Goal: Check status: Verify the current state of an ongoing process or item

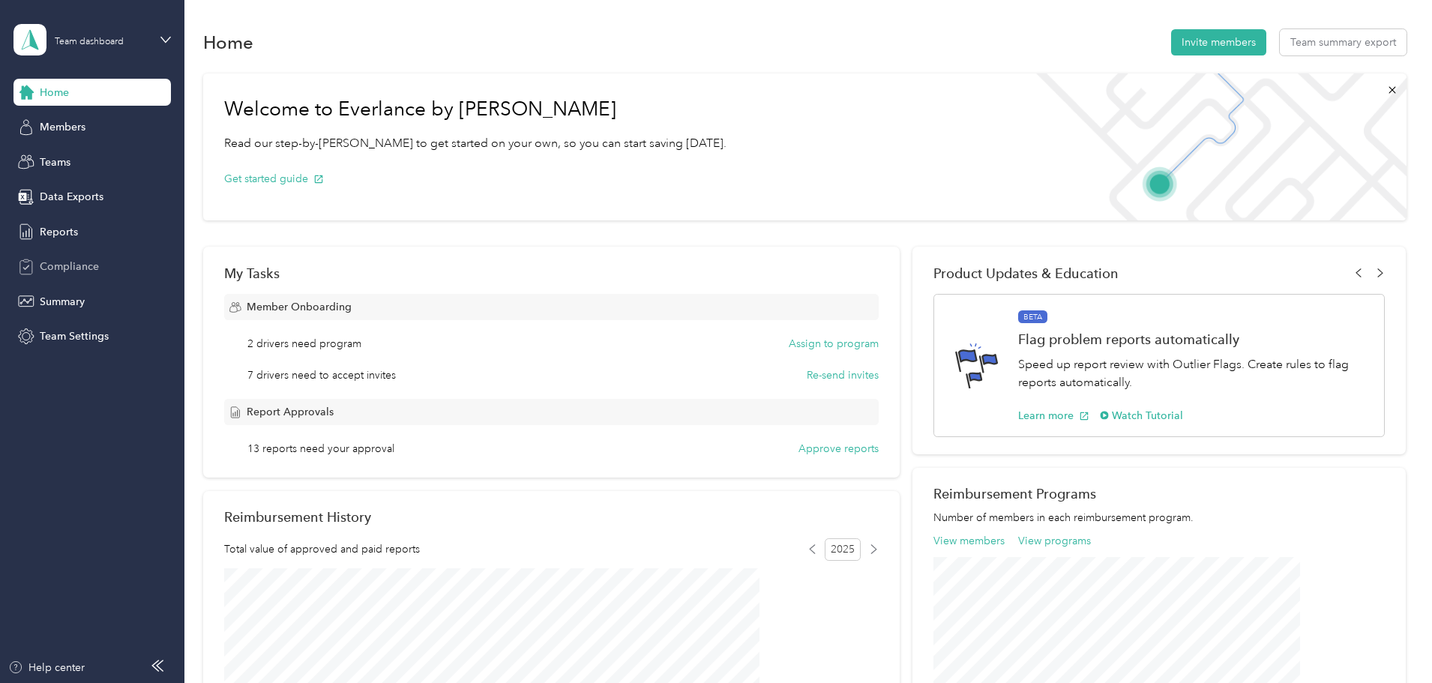
click at [105, 265] on div "Compliance" at bounding box center [91, 266] width 157 height 27
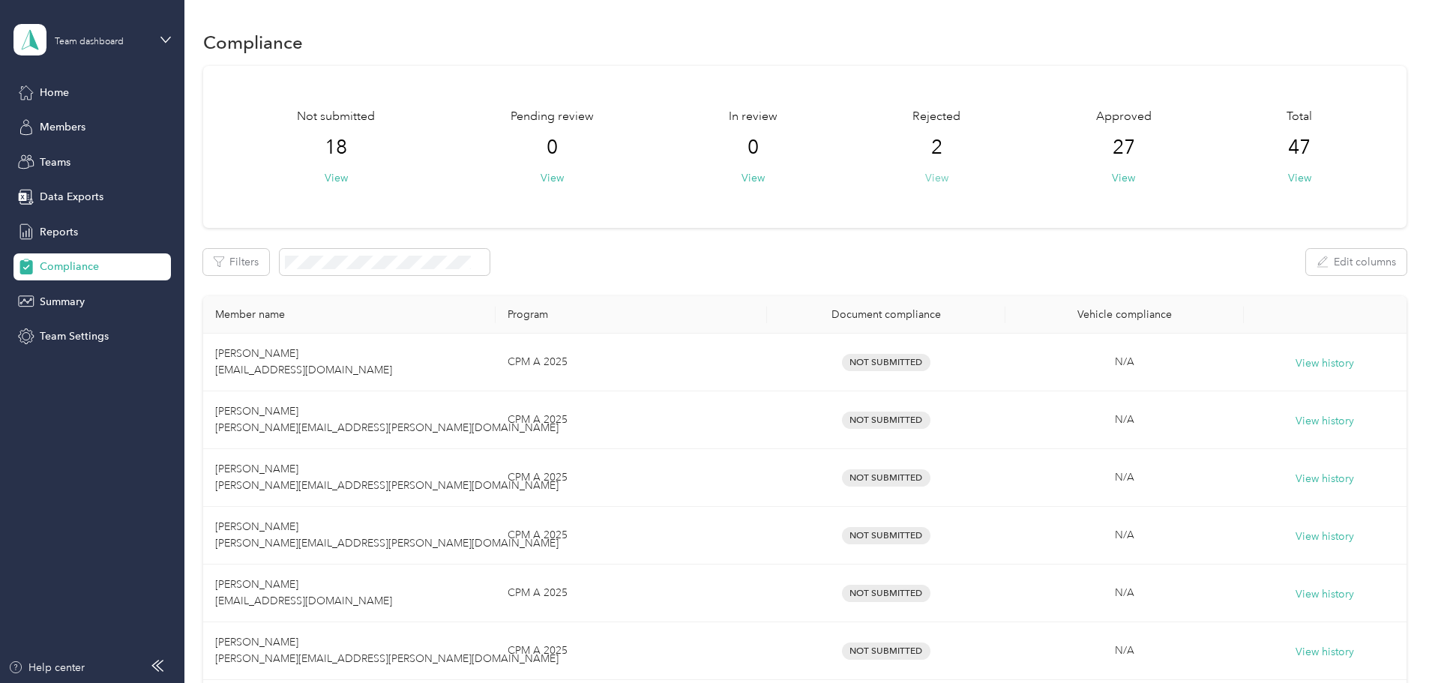
click at [925, 173] on button "View" at bounding box center [936, 178] width 23 height 16
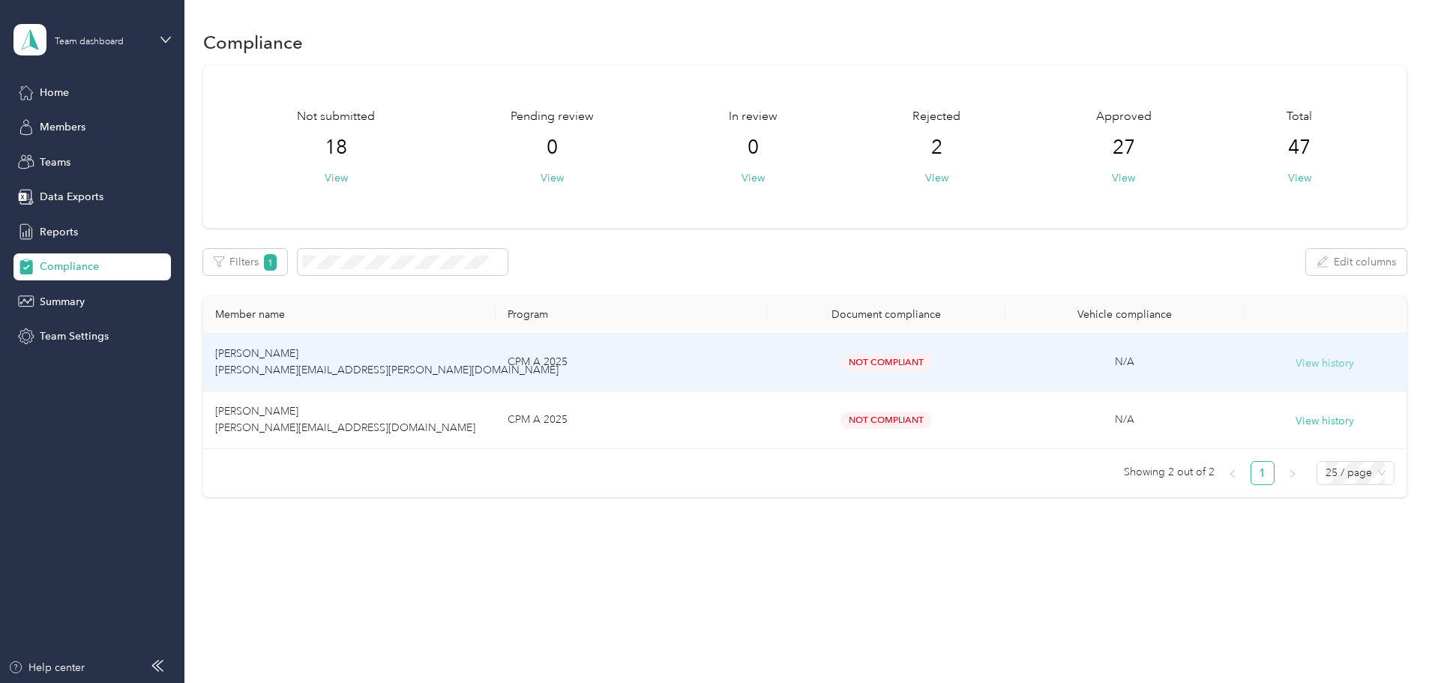
click at [1295, 367] on button "View history" at bounding box center [1324, 363] width 58 height 16
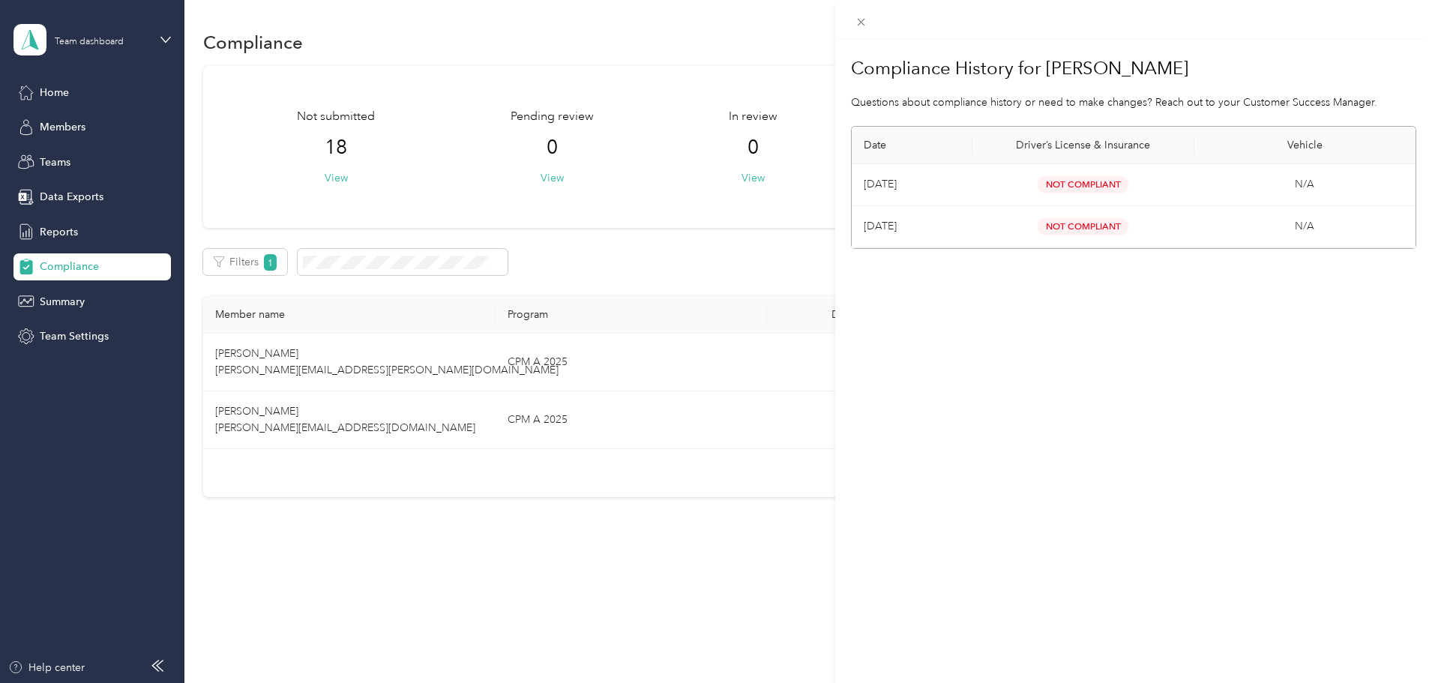
click at [735, 591] on div "Compliance History for [PERSON_NAME] Questions about compliance history or need…" at bounding box center [716, 341] width 1432 height 683
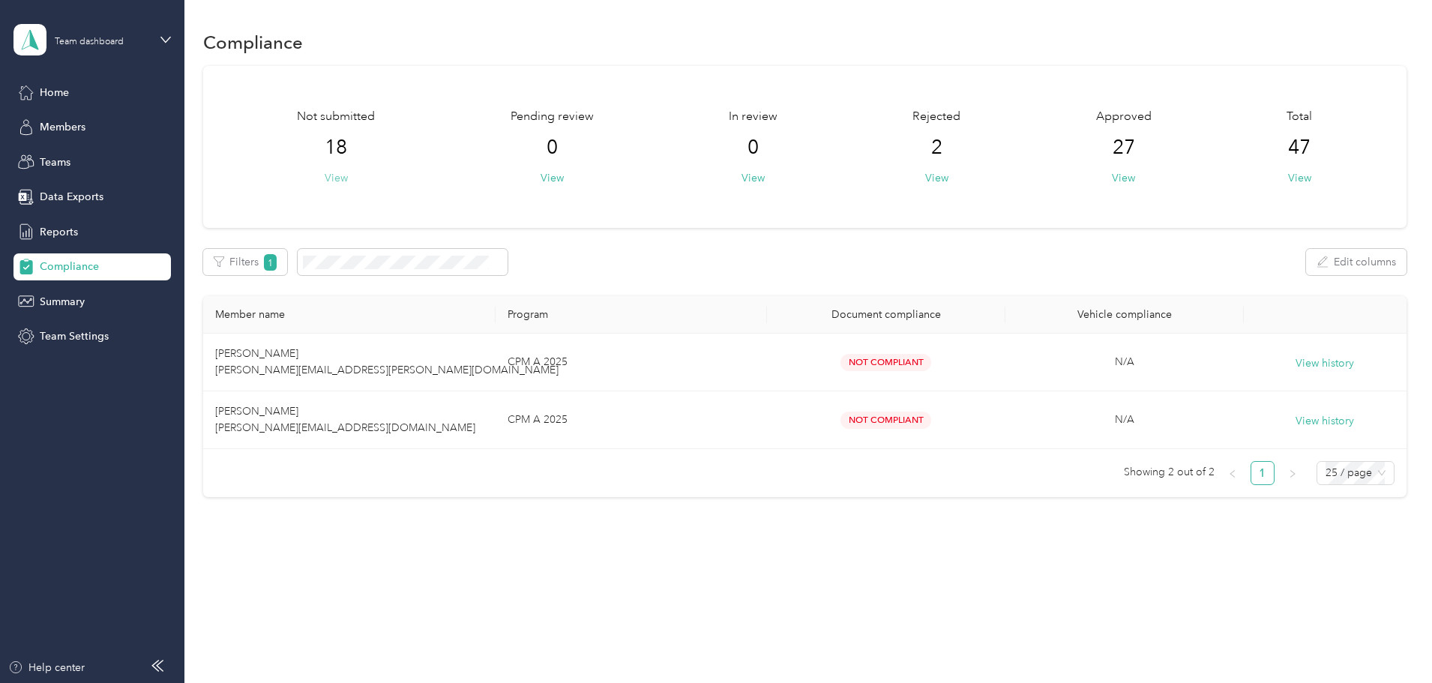
click at [348, 184] on button "View" at bounding box center [336, 178] width 23 height 16
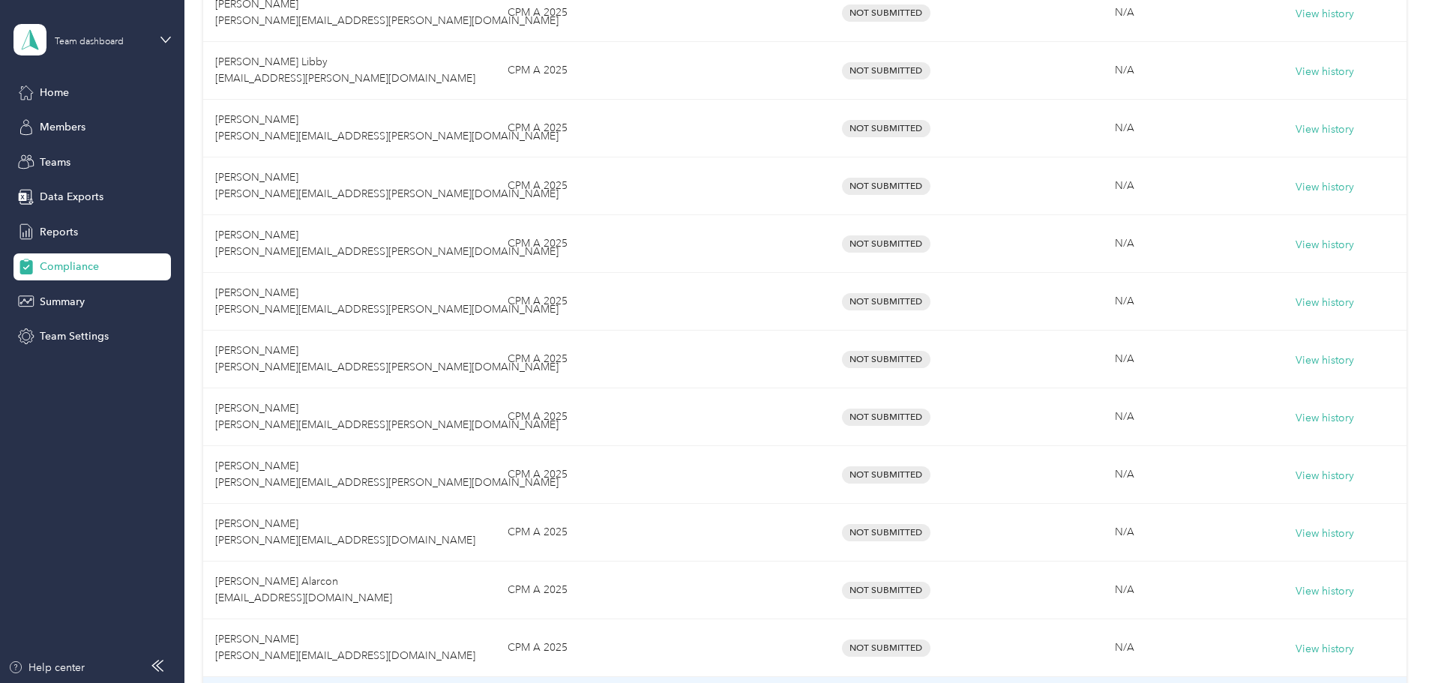
scroll to position [593, 0]
